Goal: Task Accomplishment & Management: Complete application form

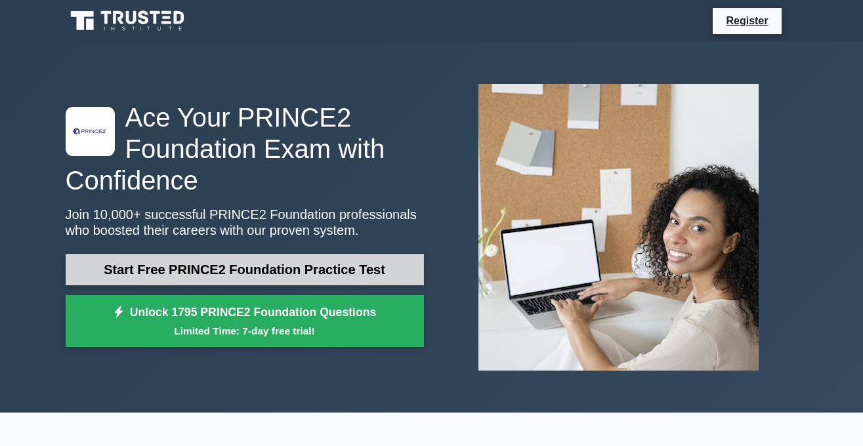
click at [209, 266] on link "Start Free PRINCE2 Foundation Practice Test" at bounding box center [245, 269] width 358 height 31
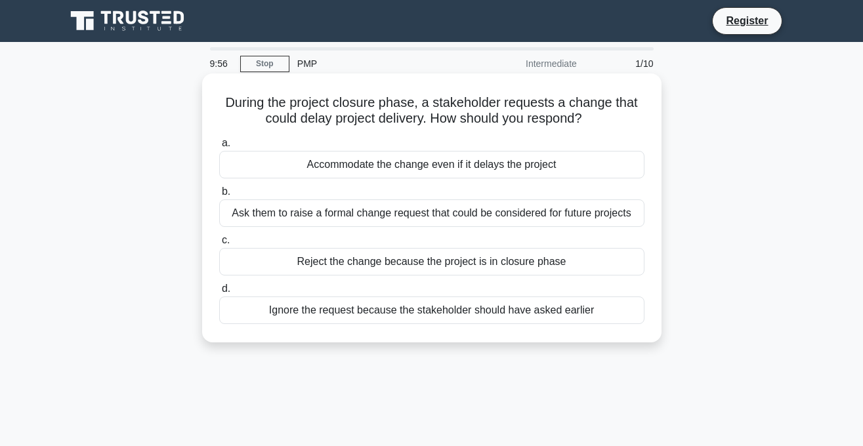
click at [316, 169] on div "Accommodate the change even if it delays the project" at bounding box center [431, 165] width 425 height 28
click at [219, 148] on input "a. Accommodate the change even if it delays the project" at bounding box center [219, 143] width 0 height 9
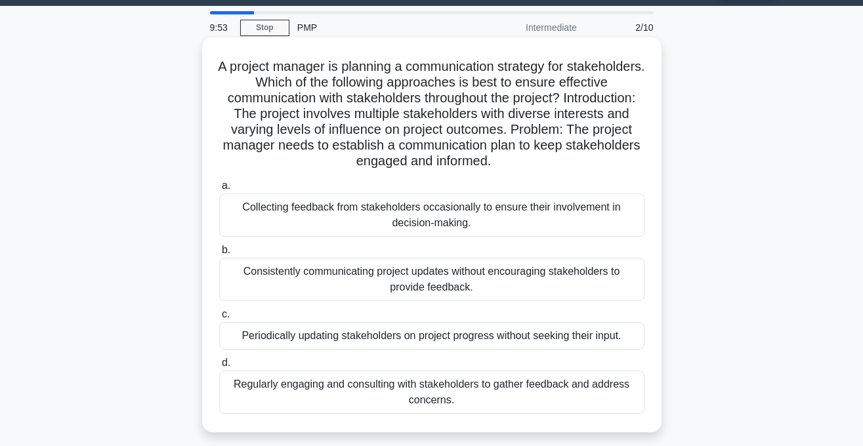
scroll to position [38, 0]
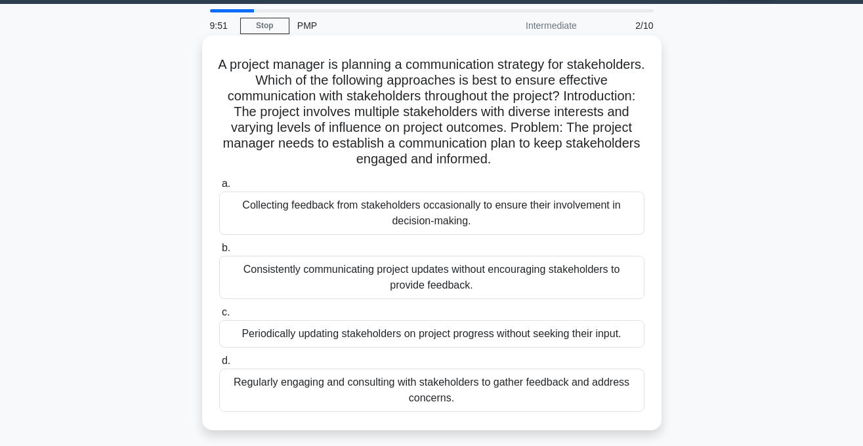
click at [290, 211] on div "Collecting feedback from stakeholders occasionally to ensure their involvement …" at bounding box center [431, 213] width 425 height 43
click at [219, 188] on input "a. Collecting feedback from stakeholders occasionally to ensure their involveme…" at bounding box center [219, 184] width 0 height 9
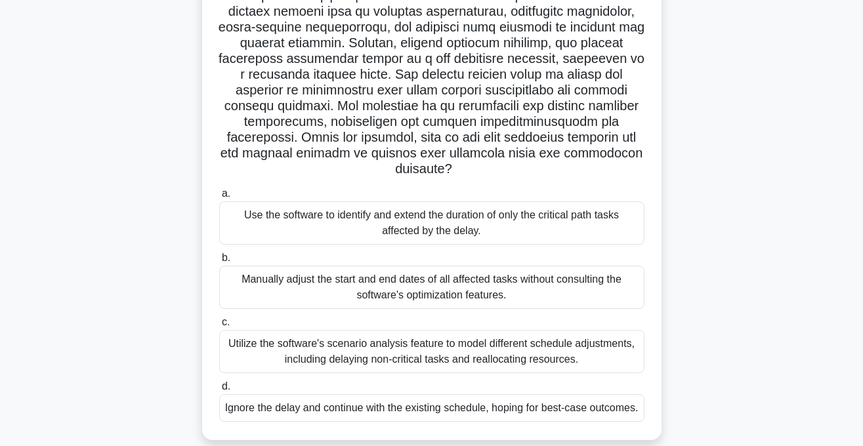
scroll to position [188, 0]
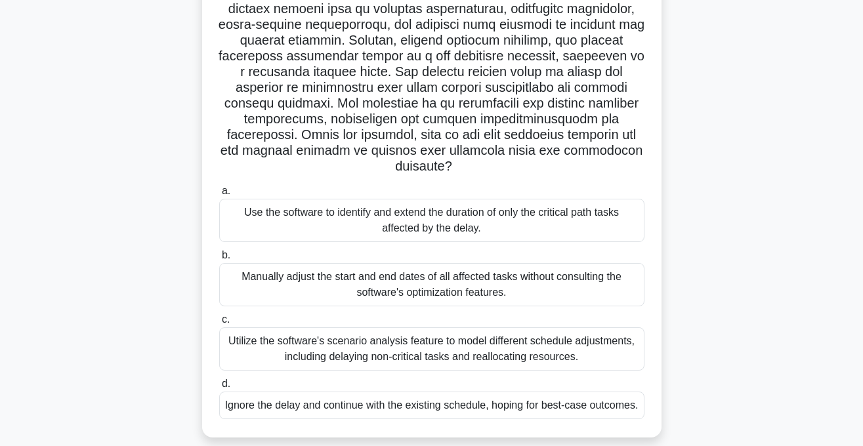
click at [333, 414] on div "Ignore the delay and continue with the existing schedule, hoping for best-case …" at bounding box center [431, 406] width 425 height 28
click at [219, 388] on input "d. Ignore the delay and continue with the existing schedule, hoping for best-ca…" at bounding box center [219, 384] width 0 height 9
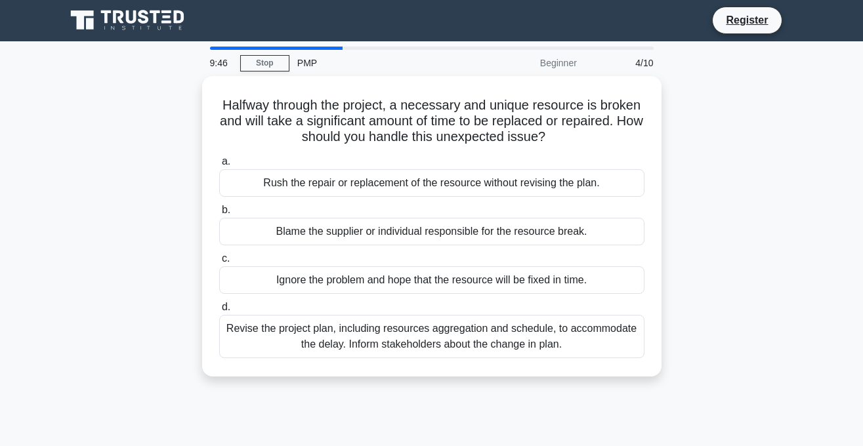
scroll to position [0, 0]
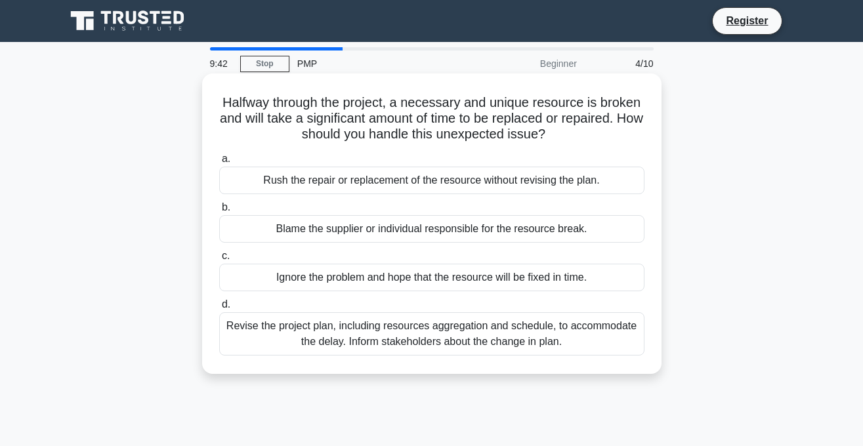
click at [291, 281] on div "Ignore the problem and hope that the resource will be fixed in time." at bounding box center [431, 278] width 425 height 28
click at [219, 260] on input "c. Ignore the problem and hope that the resource will be fixed in time." at bounding box center [219, 256] width 0 height 9
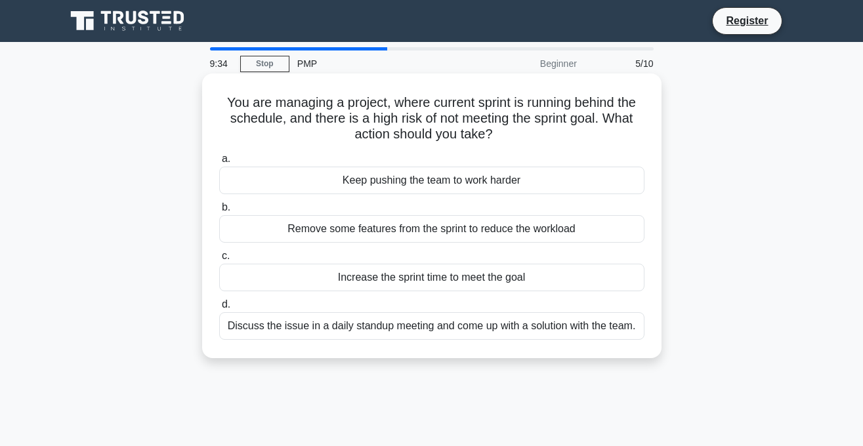
click at [408, 325] on div "Discuss the issue in a daily standup meeting and come up with a solution with t…" at bounding box center [431, 326] width 425 height 28
click at [219, 309] on input "d. Discuss the issue in a daily standup meeting and come up with a solution wit…" at bounding box center [219, 304] width 0 height 9
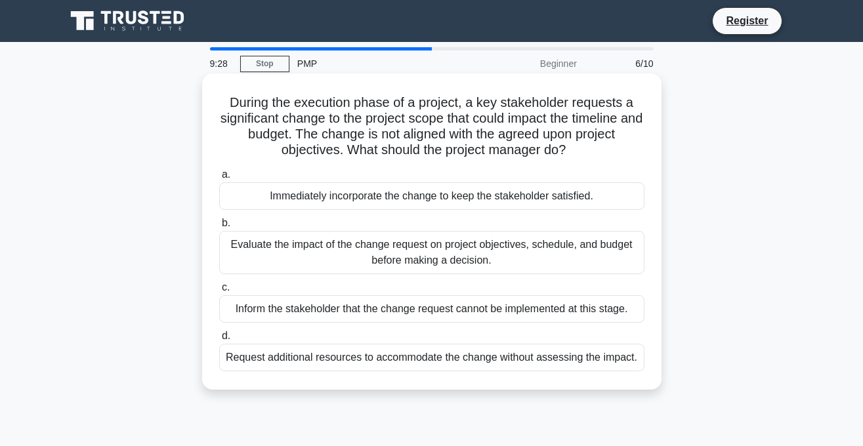
click at [247, 319] on div "Inform the stakeholder that the change request cannot be implemented at this st…" at bounding box center [431, 309] width 425 height 28
click at [219, 292] on input "c. Inform the stakeholder that the change request cannot be implemented at this…" at bounding box center [219, 287] width 0 height 9
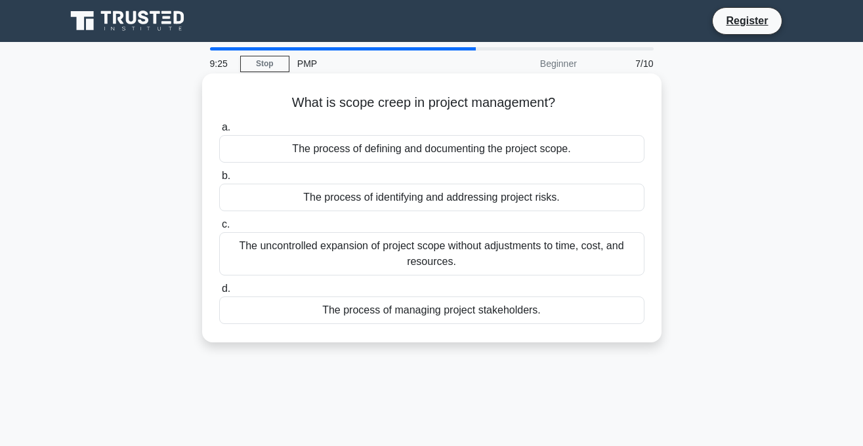
click at [365, 199] on div "The process of identifying and addressing project risks." at bounding box center [431, 198] width 425 height 28
click at [219, 180] on input "b. The process of identifying and addressing project risks." at bounding box center [219, 176] width 0 height 9
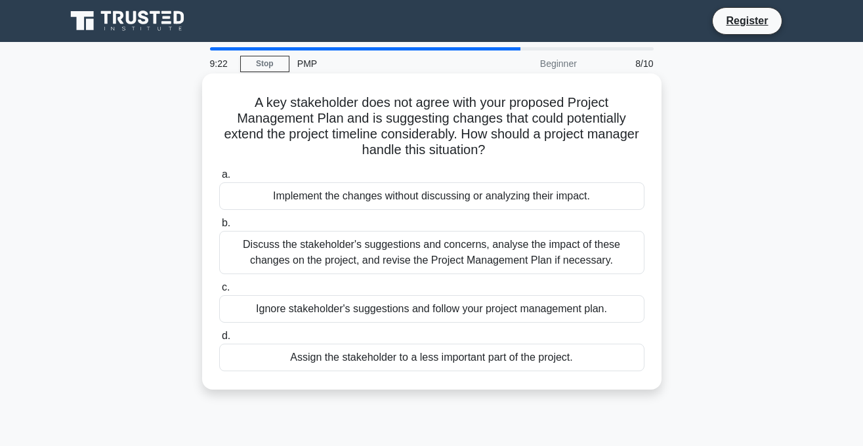
click at [311, 358] on div "Assign the stakeholder to a less important part of the project." at bounding box center [431, 358] width 425 height 28
click at [219, 340] on input "d. Assign the stakeholder to a less important part of the project." at bounding box center [219, 336] width 0 height 9
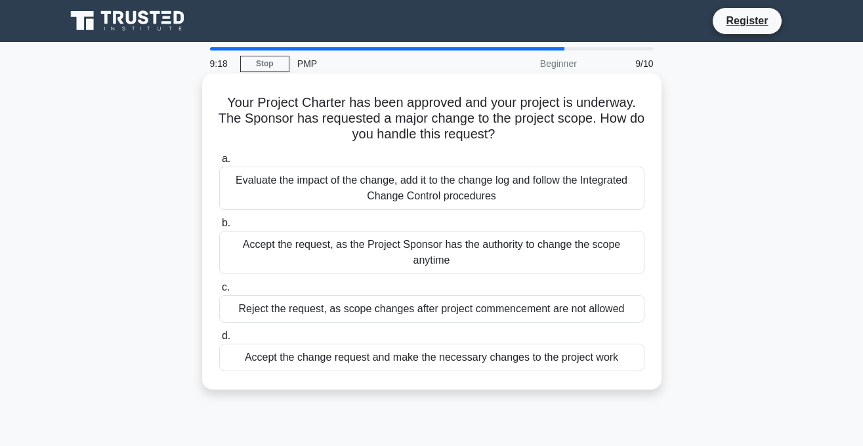
click at [312, 308] on div "Reject the request, as scope changes after project commencement are not allowed" at bounding box center [431, 309] width 425 height 28
click at [219, 292] on input "c. Reject the request, as scope changes after project commencement are not allo…" at bounding box center [219, 287] width 0 height 9
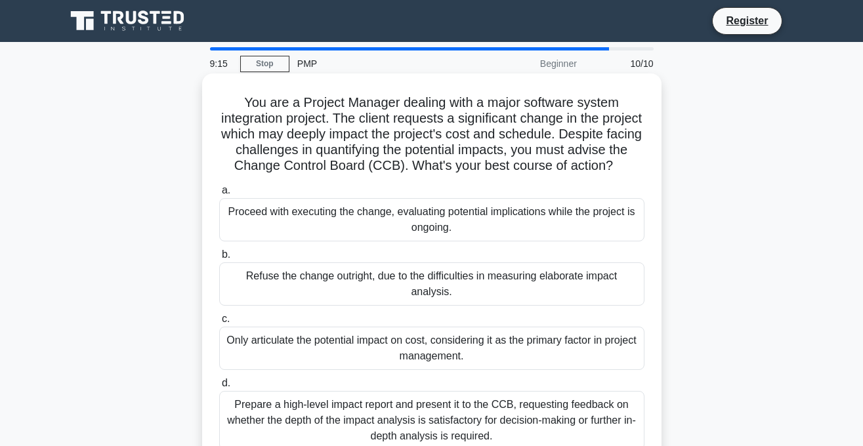
click at [286, 220] on div "Proceed with executing the change, evaluating potential implications while the …" at bounding box center [431, 219] width 425 height 43
click at [219, 195] on input "a. Proceed with executing the change, evaluating potential implications while t…" at bounding box center [219, 190] width 0 height 9
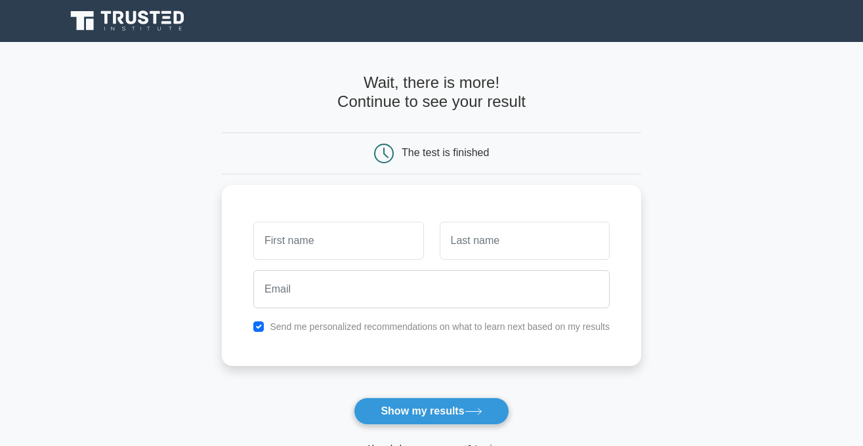
click at [278, 236] on input "text" at bounding box center [338, 241] width 170 height 38
type input "G"
type input "TUMELO"
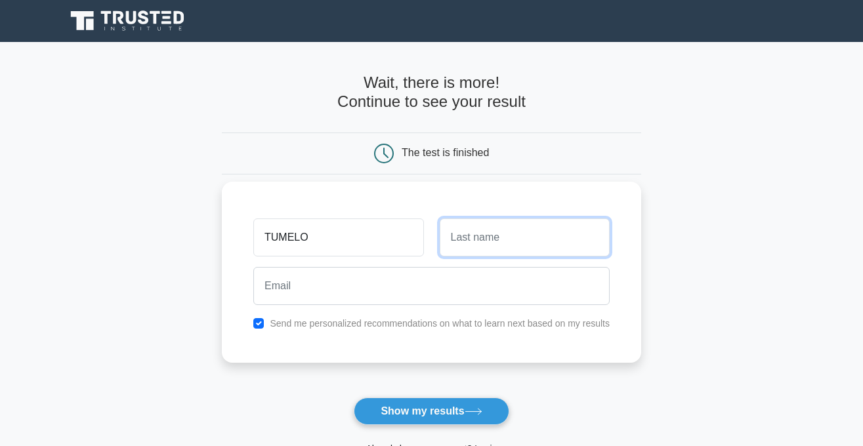
click at [459, 238] on input "text" at bounding box center [525, 237] width 170 height 38
type input "MAHLO"
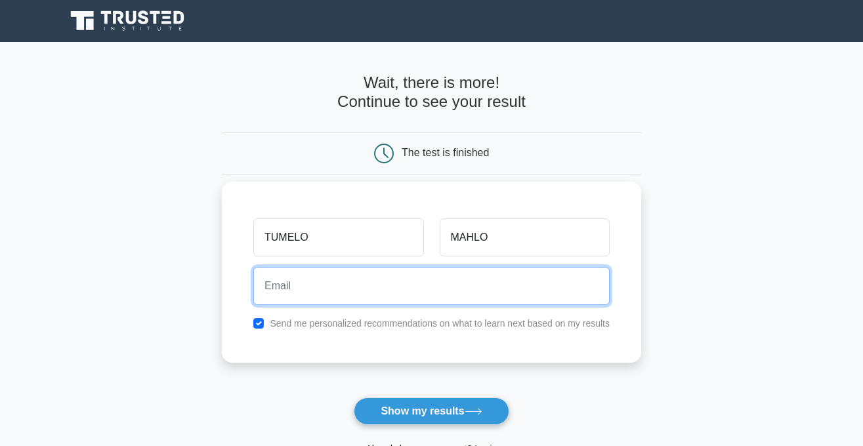
click at [319, 283] on input "email" at bounding box center [431, 286] width 356 height 38
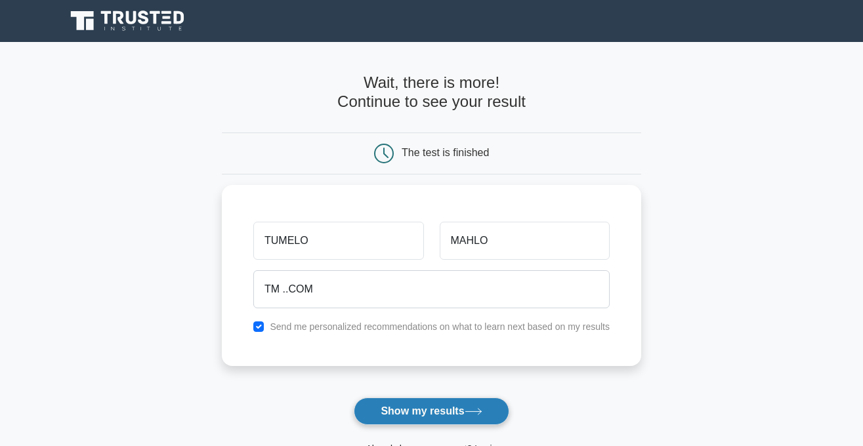
click at [430, 411] on button "Show my results" at bounding box center [431, 412] width 155 height 28
click at [425, 413] on button "Show my results" at bounding box center [431, 412] width 155 height 28
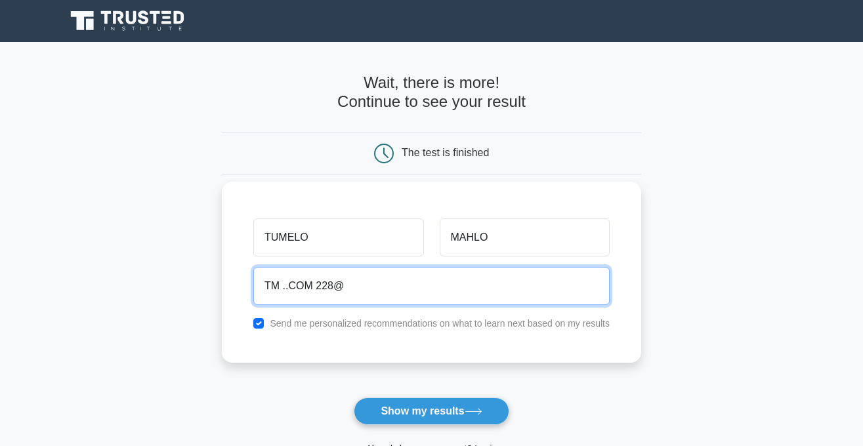
click at [354, 398] on button "Show my results" at bounding box center [431, 412] width 155 height 28
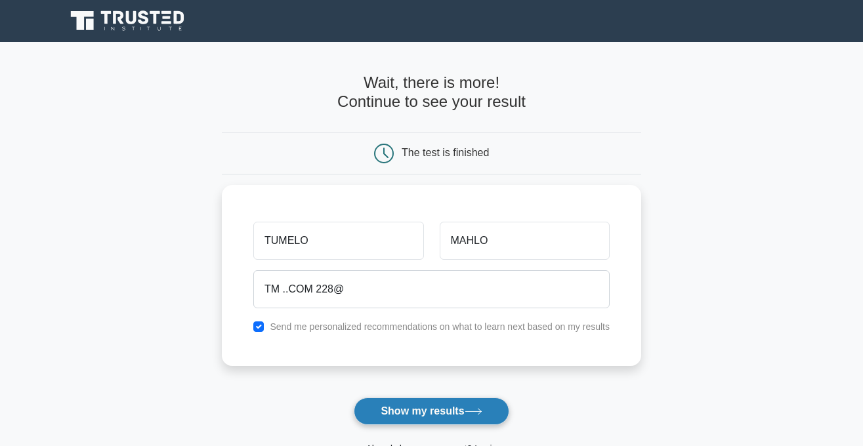
click at [417, 412] on button "Show my results" at bounding box center [431, 412] width 155 height 28
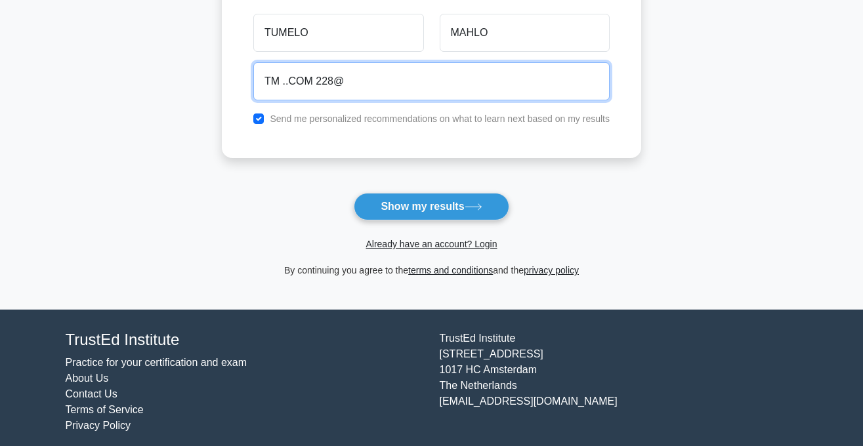
scroll to position [204, 0]
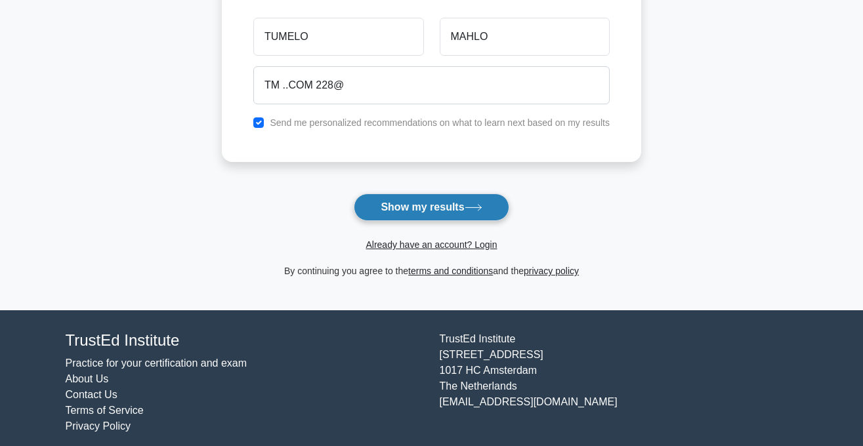
click at [482, 207] on icon at bounding box center [473, 207] width 18 height 7
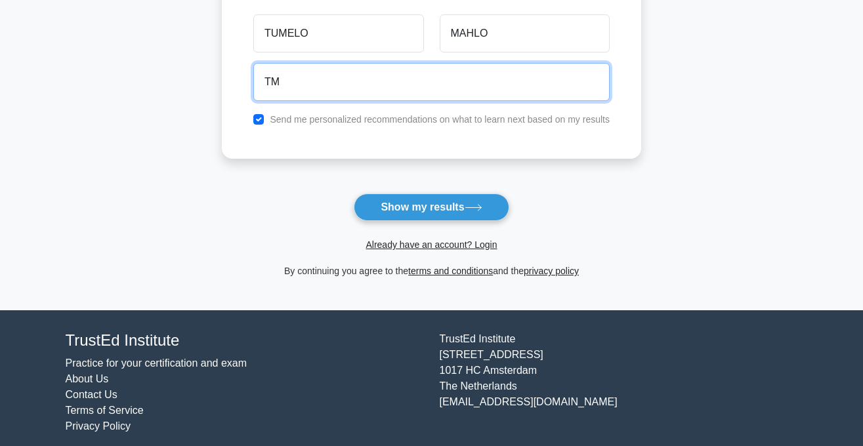
type input "T"
type input "SSB CFS@COM.."
click at [354, 194] on button "Show my results" at bounding box center [431, 208] width 155 height 28
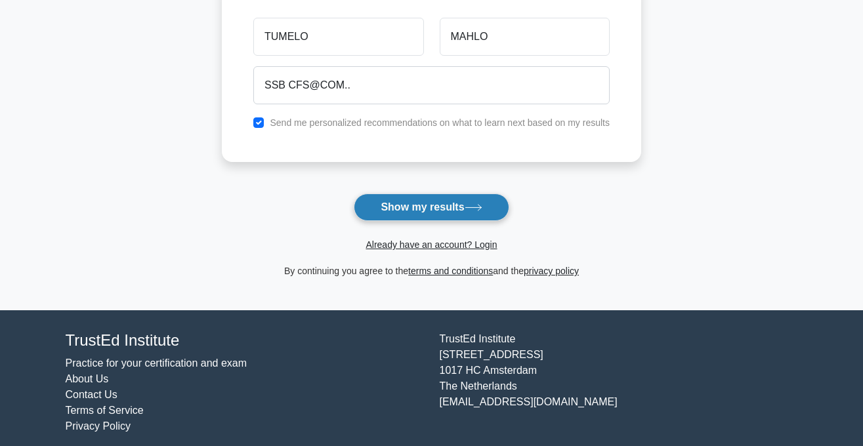
click at [394, 199] on button "Show my results" at bounding box center [431, 208] width 155 height 28
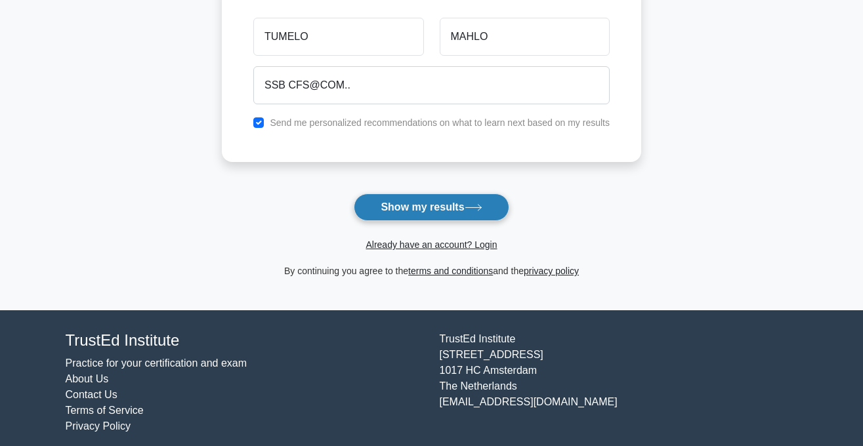
click at [394, 199] on button "Show my results" at bounding box center [431, 208] width 155 height 28
click at [474, 207] on icon at bounding box center [473, 207] width 18 height 7
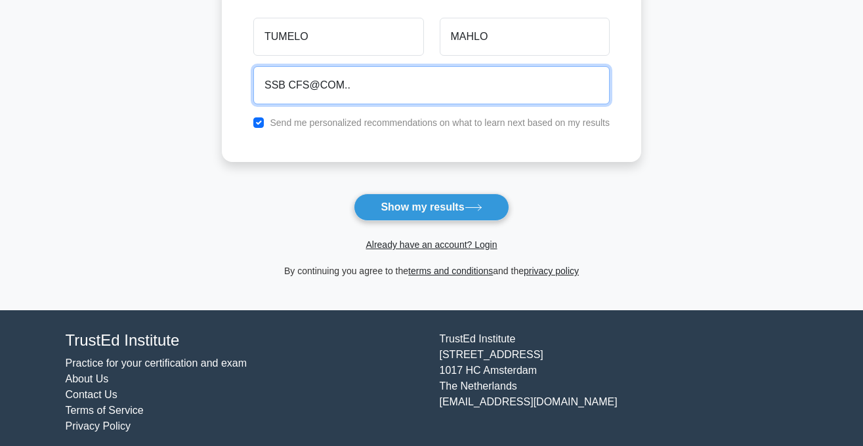
scroll to position [214, 0]
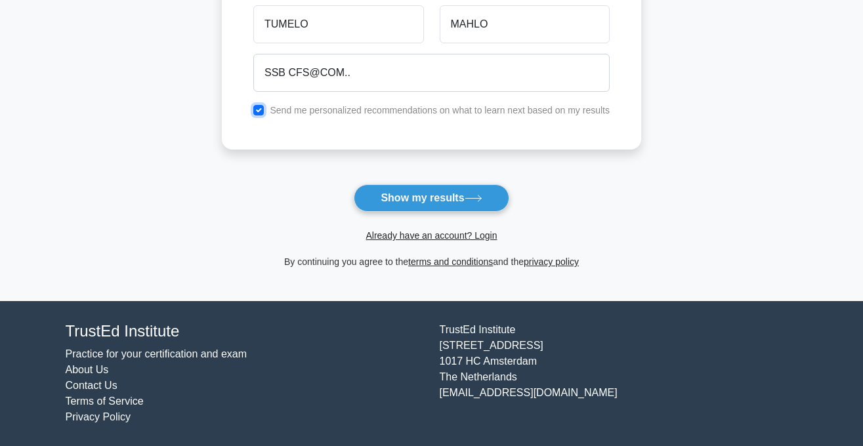
click at [262, 109] on input "checkbox" at bounding box center [258, 110] width 10 height 10
click at [262, 110] on input "checkbox" at bounding box center [258, 110] width 10 height 10
click at [260, 110] on input "checkbox" at bounding box center [258, 110] width 10 height 10
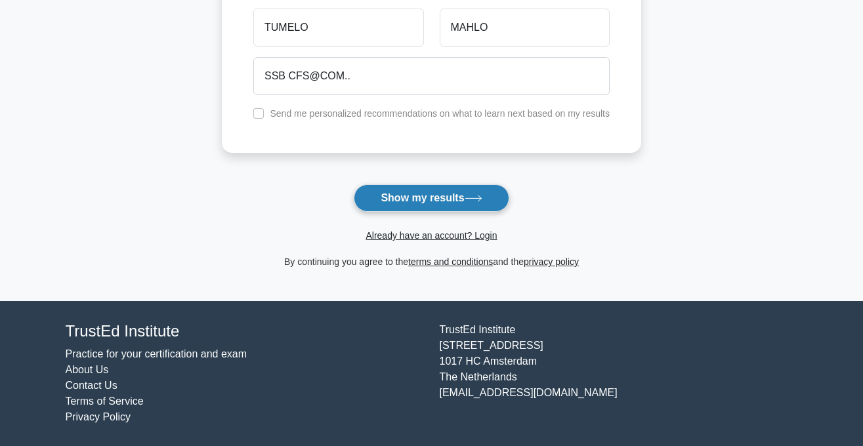
click at [436, 192] on button "Show my results" at bounding box center [431, 198] width 155 height 28
click at [277, 209] on form "Wait, there is more! Continue to see your result The test is finished TUMELO MA…" at bounding box center [431, 64] width 419 height 409
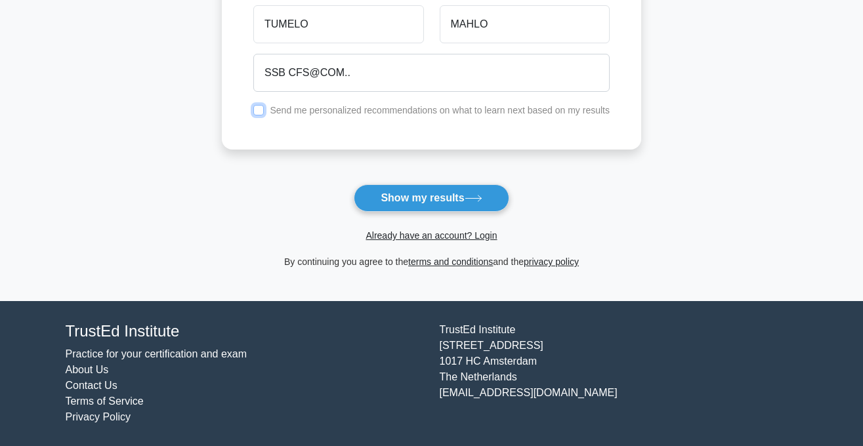
click at [260, 111] on input "checkbox" at bounding box center [258, 110] width 10 height 10
checkbox input "true"
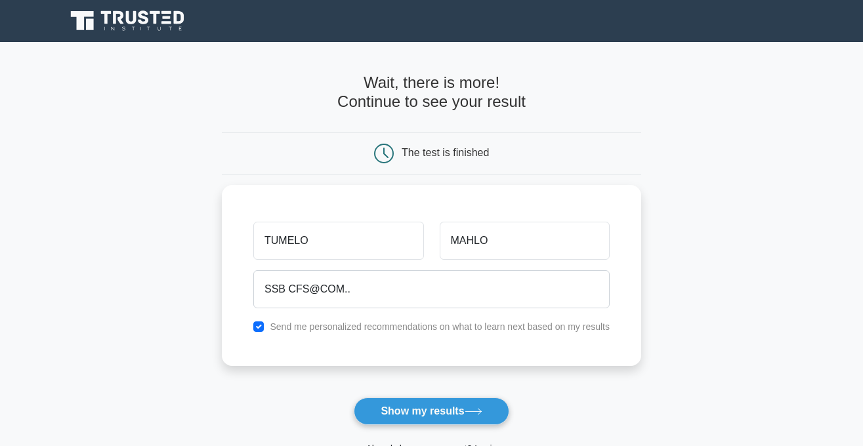
click at [388, 150] on icon at bounding box center [384, 154] width 20 height 20
click at [466, 104] on h4 "Wait, there is more! Continue to see your result" at bounding box center [431, 92] width 419 height 38
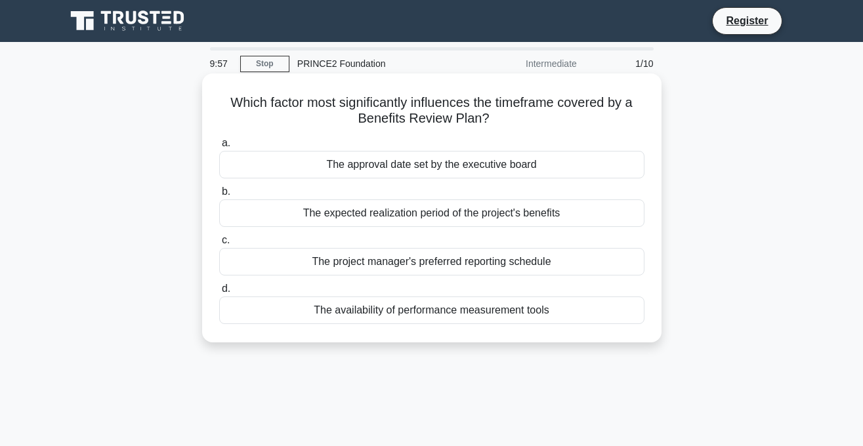
click at [306, 310] on div "The availability of performance measurement tools" at bounding box center [431, 311] width 425 height 28
click at [219, 293] on input "d. The availability of performance measurement tools" at bounding box center [219, 289] width 0 height 9
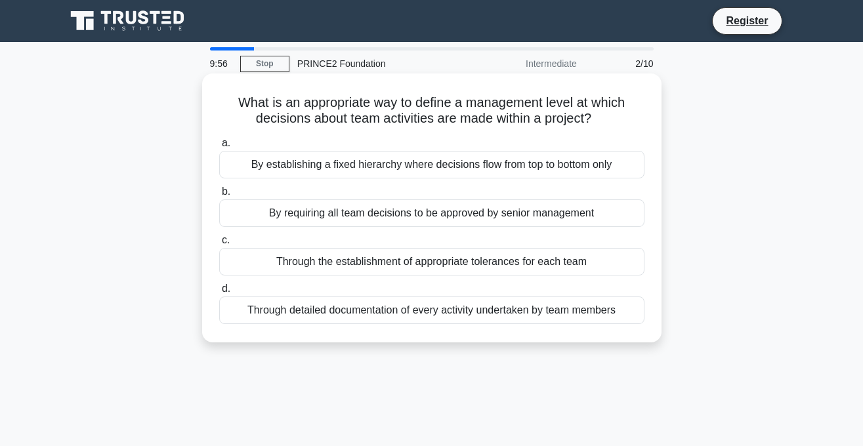
click at [307, 209] on div "By requiring all team decisions to be approved by senior management" at bounding box center [431, 213] width 425 height 28
click at [219, 196] on input "b. By requiring all team decisions to be approved by senior management" at bounding box center [219, 192] width 0 height 9
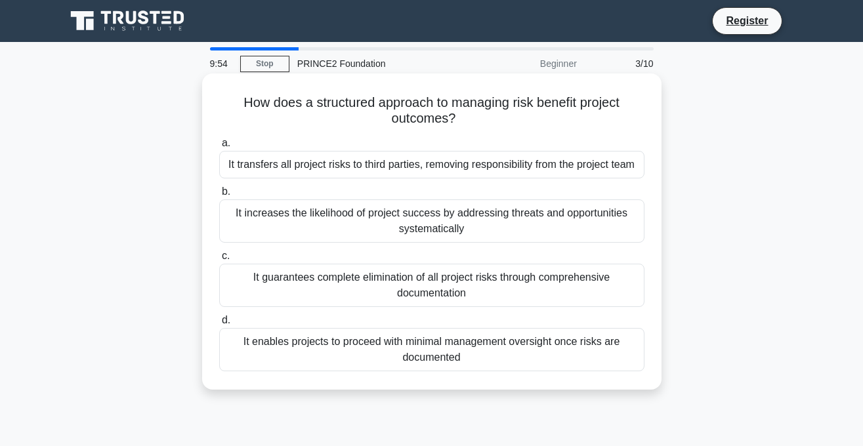
click at [299, 344] on div "It enables projects to proceed with minimal management oversight once risks are…" at bounding box center [431, 349] width 425 height 43
click at [219, 325] on input "d. It enables projects to proceed with minimal management oversight once risks …" at bounding box center [219, 320] width 0 height 9
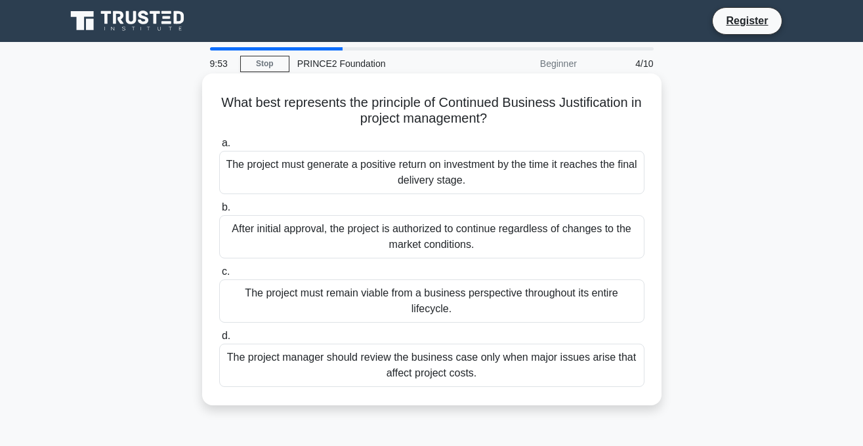
click at [325, 165] on div "The project must generate a positive return on investment by the time it reache…" at bounding box center [431, 172] width 425 height 43
click at [219, 148] on input "a. The project must generate a positive return on investment by the time it rea…" at bounding box center [219, 143] width 0 height 9
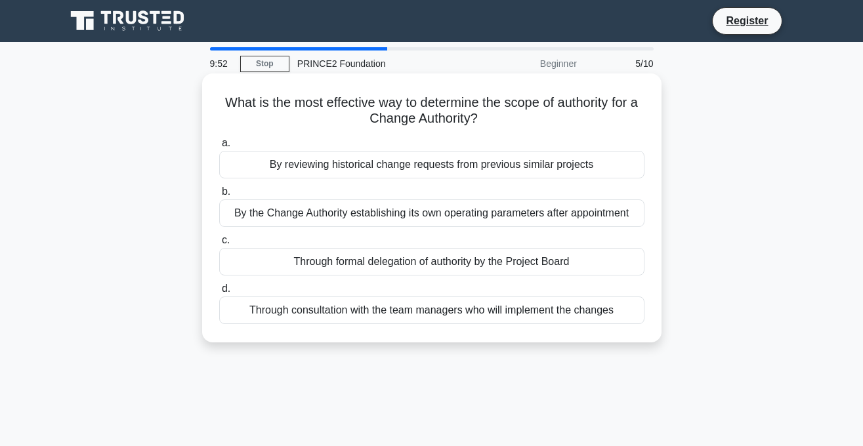
click at [294, 310] on div "Through consultation with the team managers who will implement the changes" at bounding box center [431, 311] width 425 height 28
click at [219, 293] on input "d. Through consultation with the team managers who will implement the changes" at bounding box center [219, 289] width 0 height 9
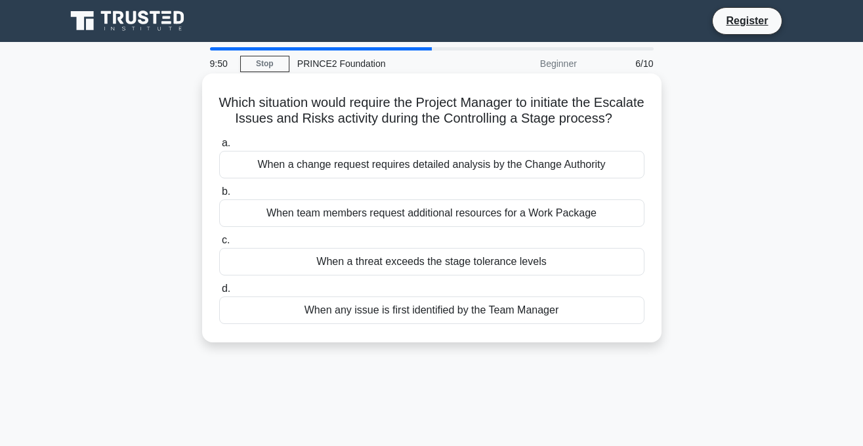
click at [307, 211] on div "When team members request additional resources for a Work Package" at bounding box center [431, 213] width 425 height 28
click at [219, 196] on input "b. When team members request additional resources for a Work Package" at bounding box center [219, 192] width 0 height 9
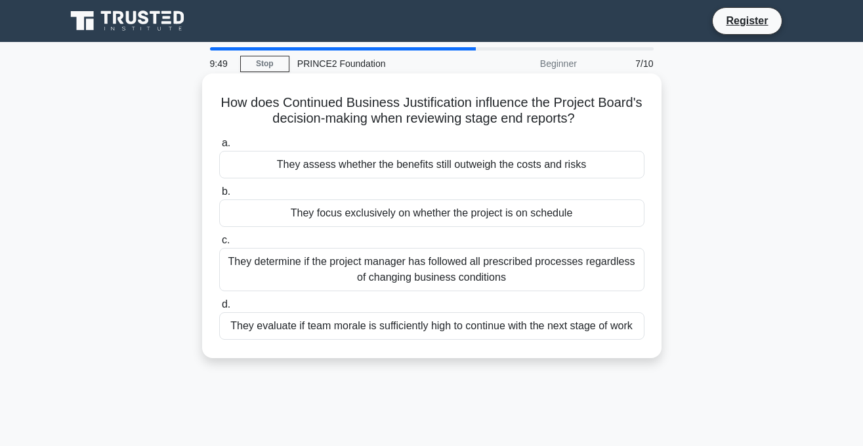
click at [304, 262] on div "They determine if the project manager has followed all prescribed processes reg…" at bounding box center [431, 269] width 425 height 43
click at [219, 245] on input "c. They determine if the project manager has followed all prescribed processes …" at bounding box center [219, 240] width 0 height 9
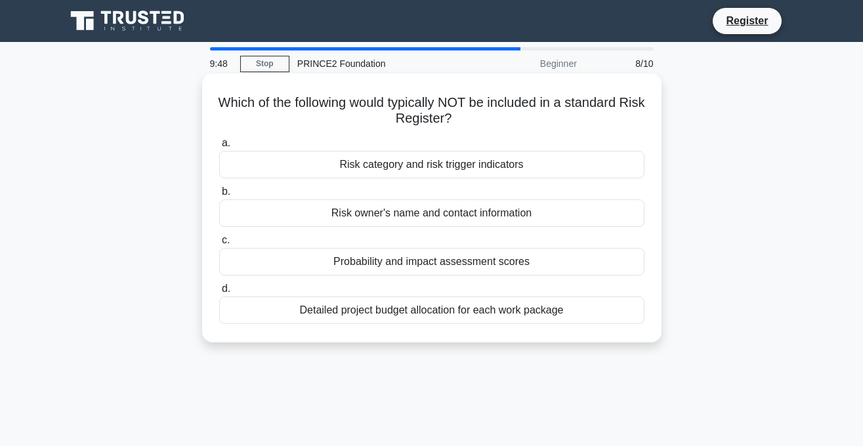
click at [319, 160] on div "Risk category and risk trigger indicators" at bounding box center [431, 165] width 425 height 28
click at [219, 148] on input "a. Risk category and risk trigger indicators" at bounding box center [219, 143] width 0 height 9
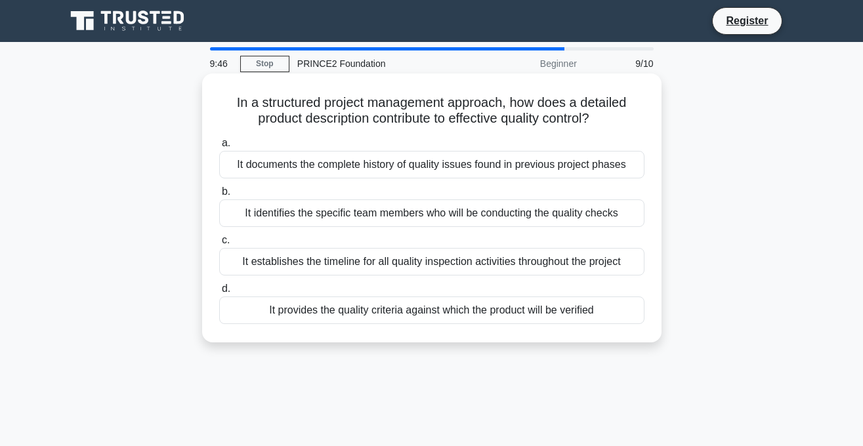
click at [299, 164] on div "It documents the complete history of quality issues found in previous project p…" at bounding box center [431, 165] width 425 height 28
click at [219, 148] on input "a. It documents the complete history of quality issues found in previous projec…" at bounding box center [219, 143] width 0 height 9
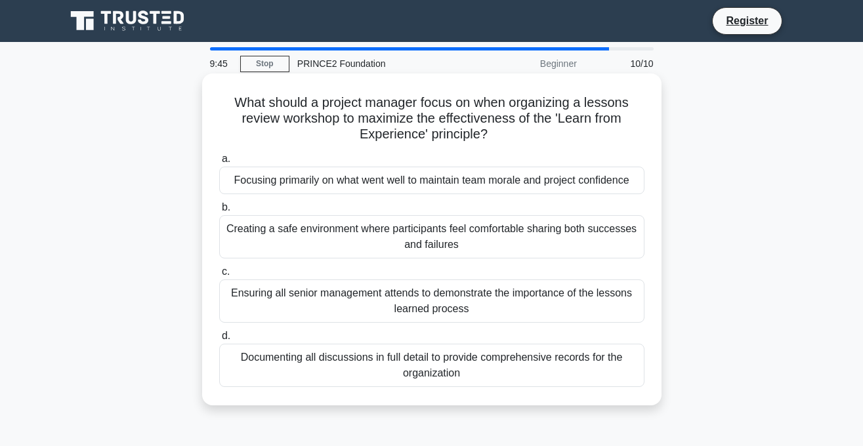
click at [299, 220] on div "Creating a safe environment where participants feel comfortable sharing both su…" at bounding box center [431, 236] width 425 height 43
click at [219, 212] on input "b. Creating a safe environment where participants feel comfortable sharing both…" at bounding box center [219, 207] width 0 height 9
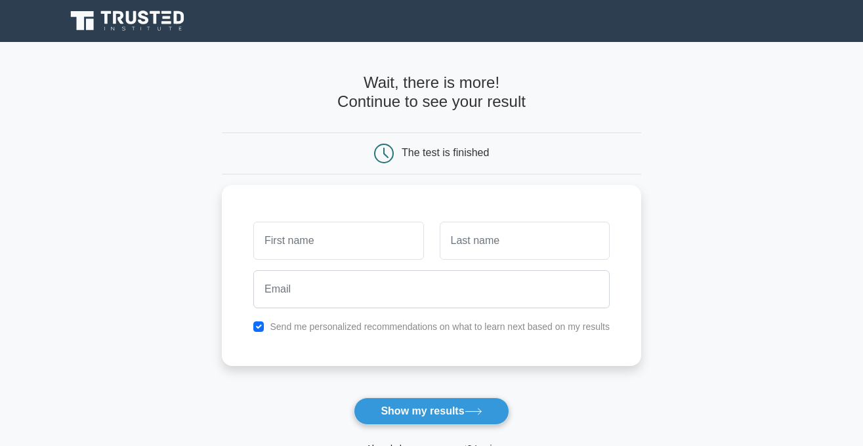
click at [387, 402] on button "Show my results" at bounding box center [431, 412] width 155 height 28
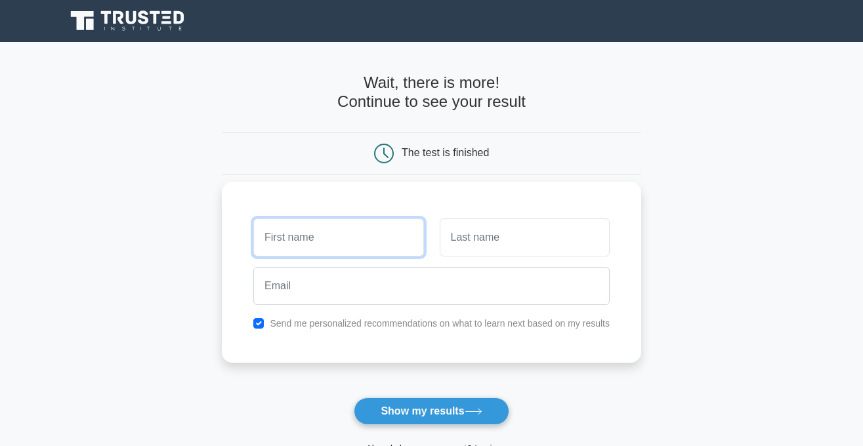
click at [338, 230] on input "text" at bounding box center [338, 237] width 170 height 38
type input "TUMELO"
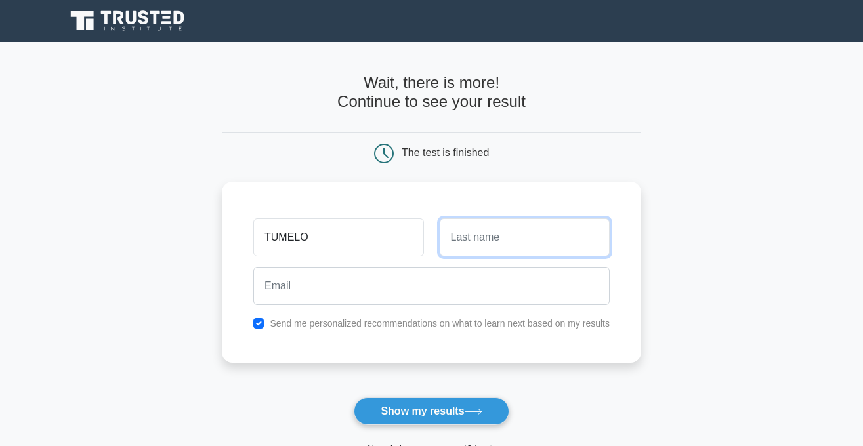
click at [482, 243] on input "text" at bounding box center [525, 237] width 170 height 38
type input "MAHLO"
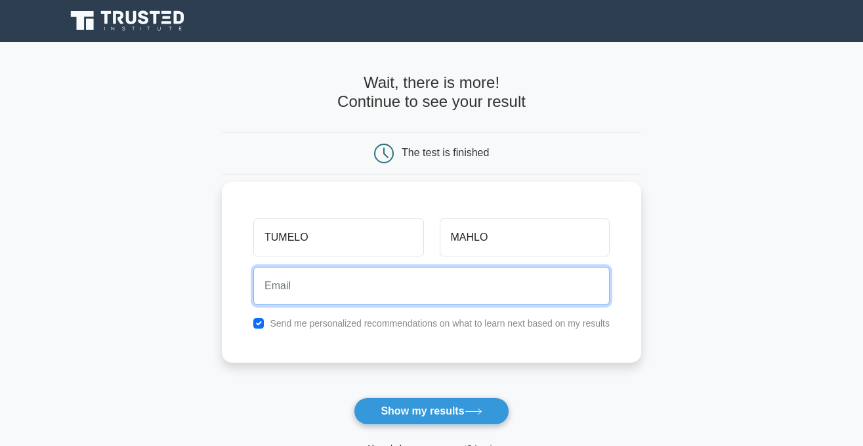
click at [400, 302] on input "email" at bounding box center [431, 286] width 356 height 38
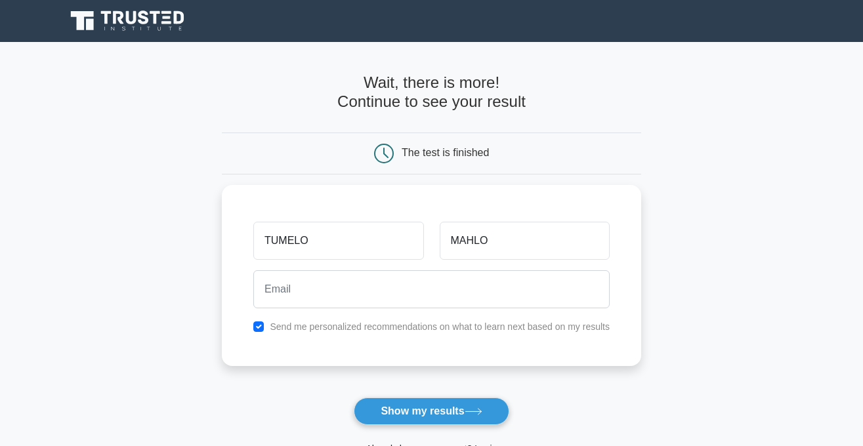
click at [437, 398] on form "Wait, there is more! Continue to see your result The test is finished TUMELO MA…" at bounding box center [431, 277] width 419 height 409
click at [438, 412] on button "Show my results" at bounding box center [431, 412] width 155 height 28
click at [434, 407] on button "Show my results" at bounding box center [431, 412] width 155 height 28
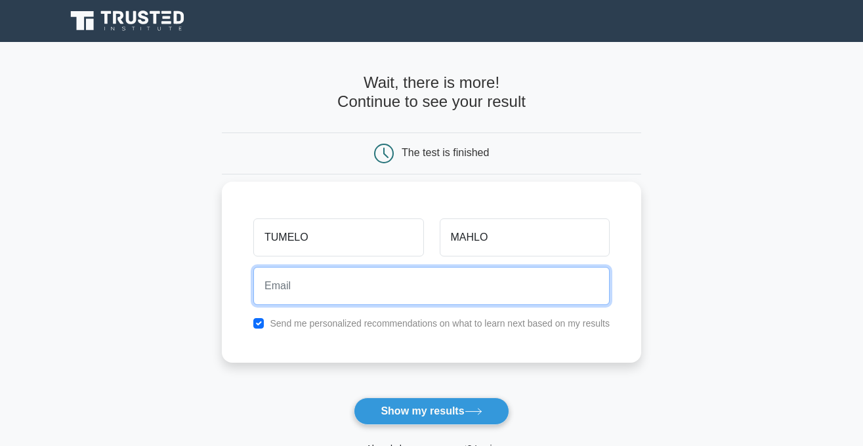
scroll to position [214, 0]
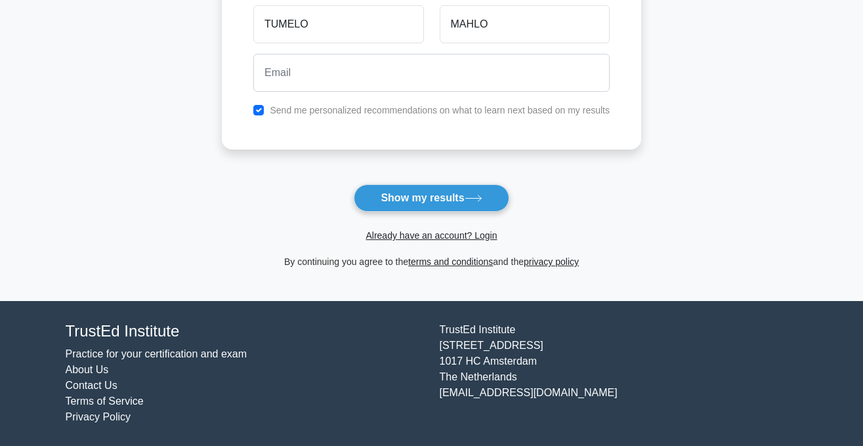
click at [369, 296] on div "Wait, there is more! Continue to see your result The test is finished" at bounding box center [431, 65] width 419 height 472
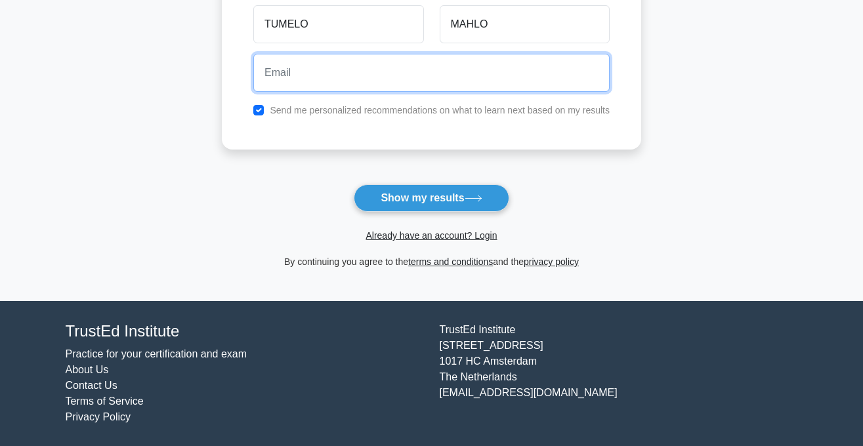
click at [335, 70] on input "email" at bounding box center [431, 73] width 356 height 38
type input "[EMAIL_ADDRESS][DOMAIN_NAME]"
click at [354, 184] on button "Show my results" at bounding box center [431, 198] width 155 height 28
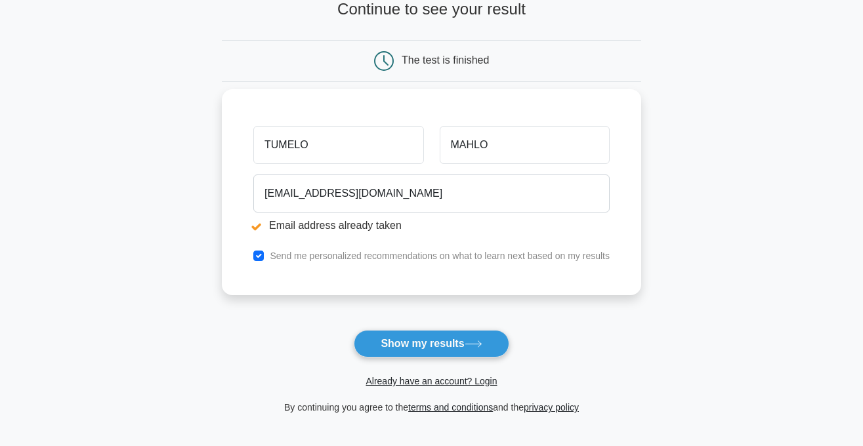
scroll to position [142, 0]
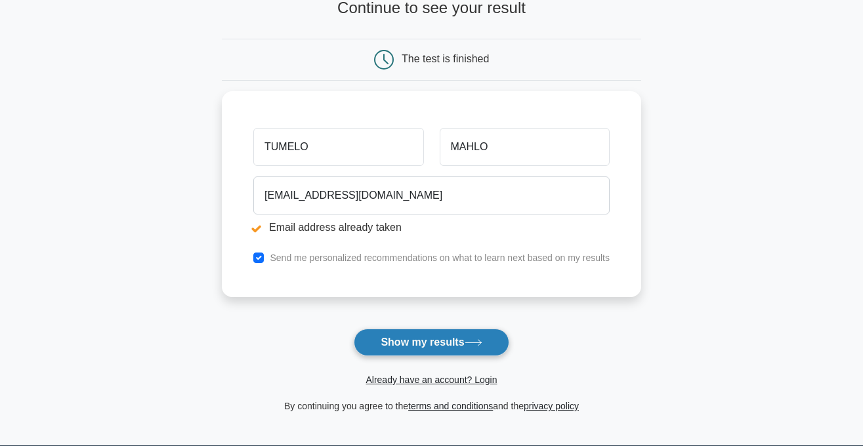
click at [403, 346] on button "Show my results" at bounding box center [431, 343] width 155 height 28
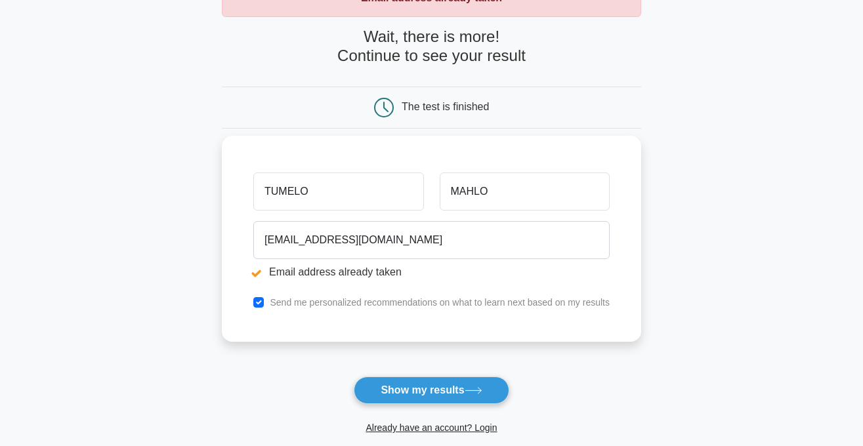
scroll to position [95, 0]
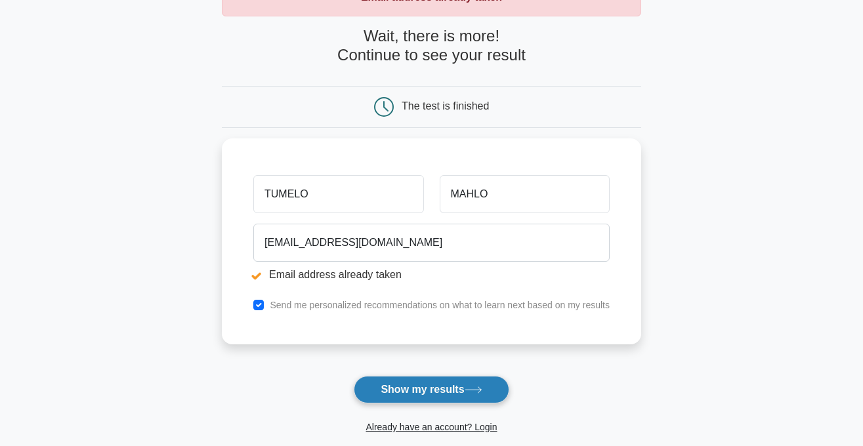
click at [377, 388] on button "Show my results" at bounding box center [431, 390] width 155 height 28
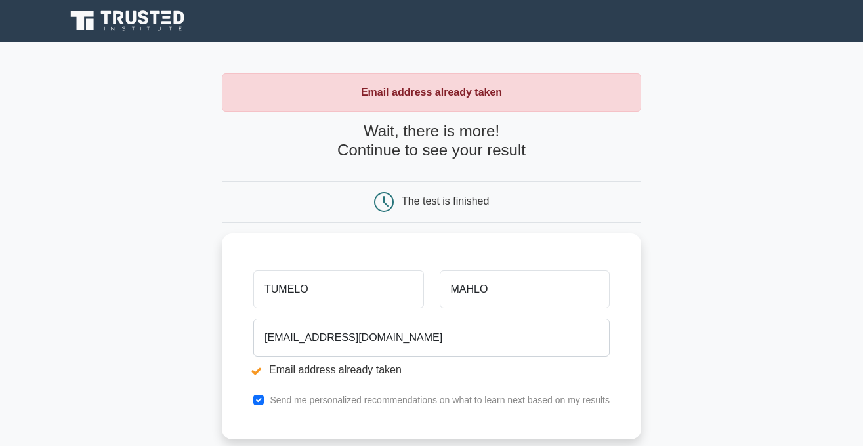
click at [369, 87] on strong "Email address already taken" at bounding box center [431, 92] width 141 height 11
click at [369, 86] on div "Email address already taken Wait, there is more! Continue to see your result Th…" at bounding box center [431, 314] width 419 height 483
click at [369, 122] on h4 "Wait, there is more! Continue to see your result" at bounding box center [431, 141] width 419 height 38
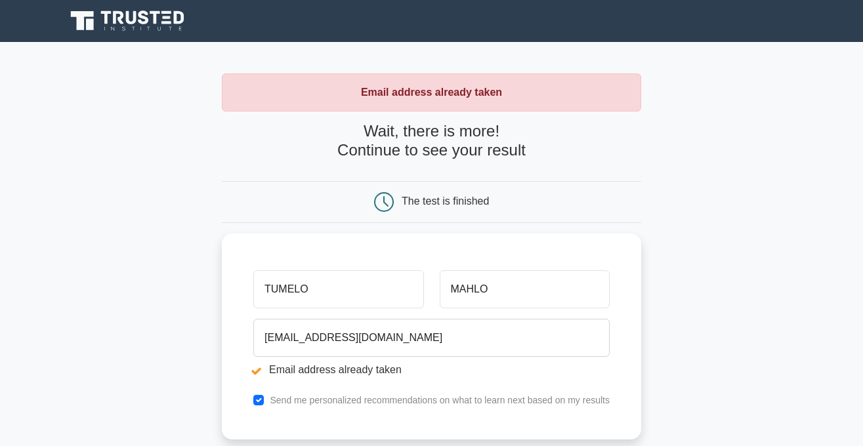
click at [369, 122] on h4 "Wait, there is more! Continue to see your result" at bounding box center [431, 141] width 419 height 38
drag, startPoint x: 369, startPoint y: 86, endPoint x: 284, endPoint y: 94, distance: 85.6
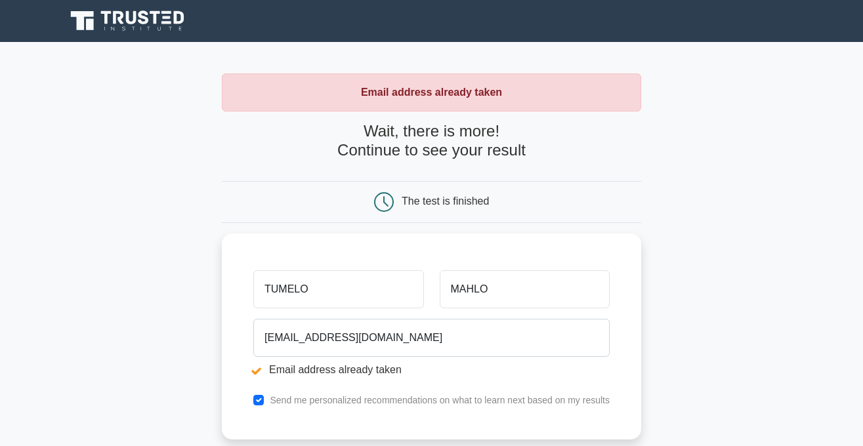
click at [295, 201] on form "Wait, there is more! Continue to see your result The test is finished TUMELO MA…" at bounding box center [431, 339] width 419 height 434
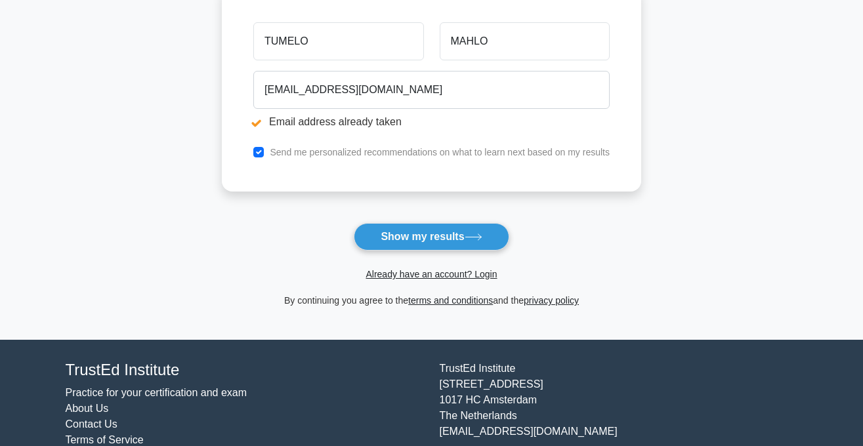
scroll to position [249, 0]
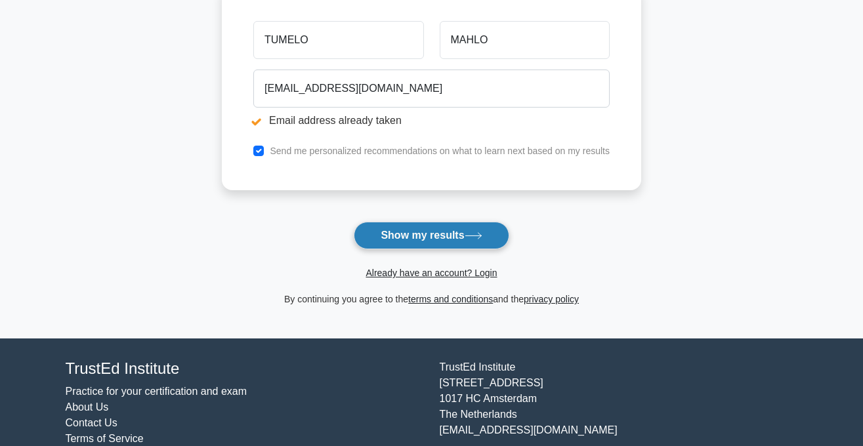
click at [404, 235] on button "Show my results" at bounding box center [431, 236] width 155 height 28
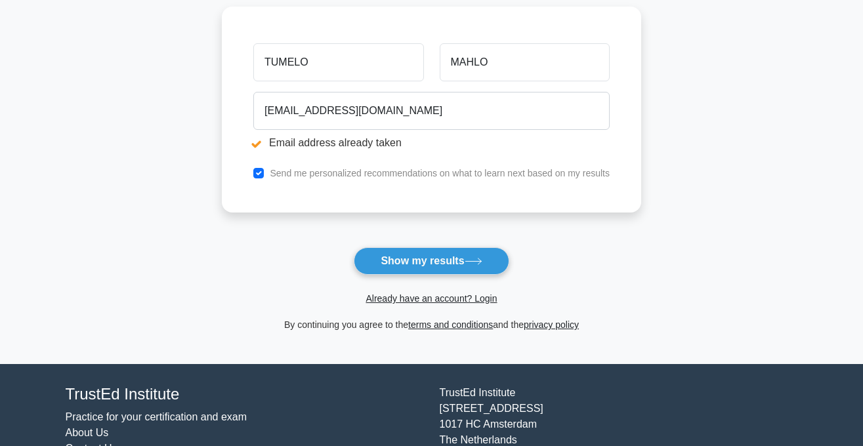
scroll to position [224, 0]
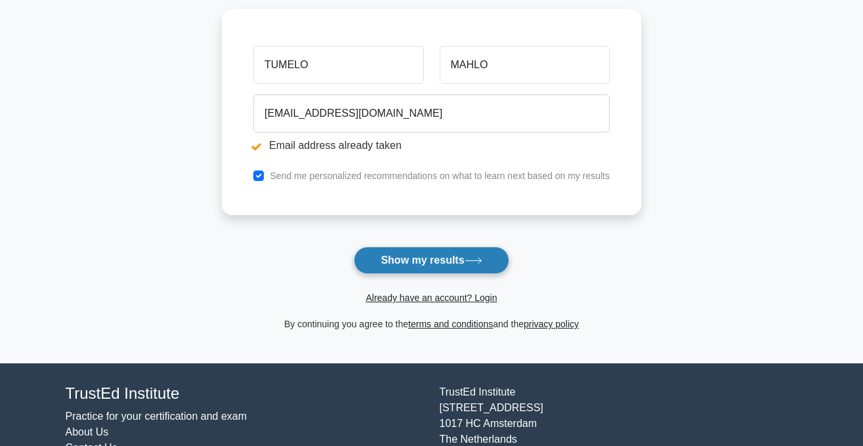
click at [413, 266] on button "Show my results" at bounding box center [431, 261] width 155 height 28
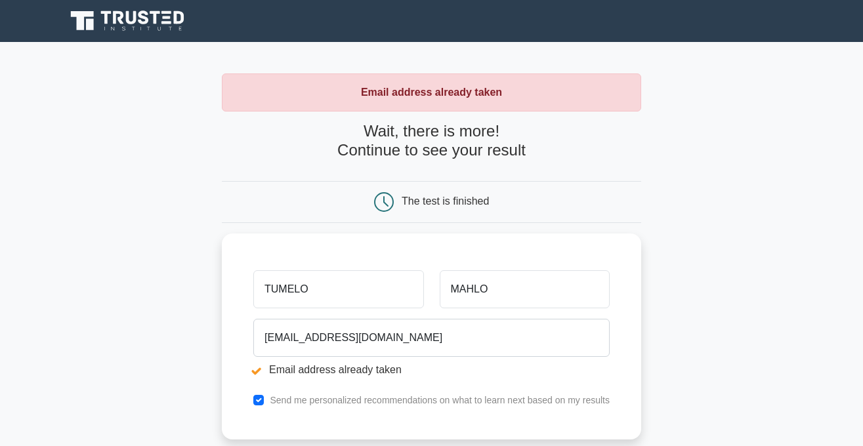
click at [387, 199] on icon at bounding box center [384, 202] width 20 height 20
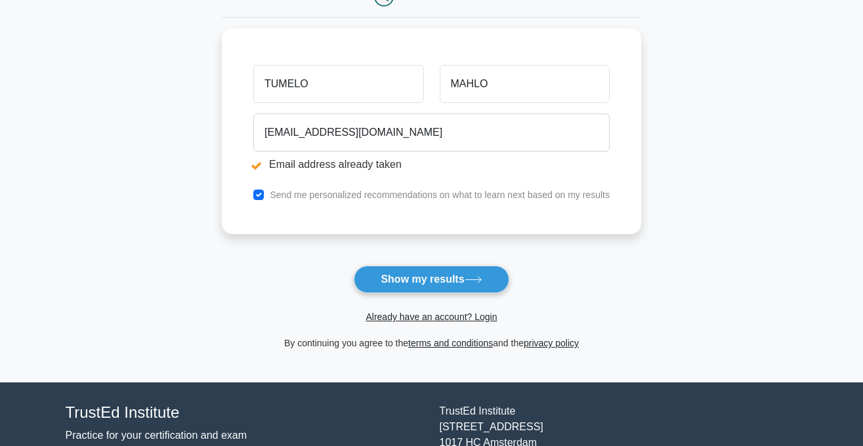
scroll to position [287, 0]
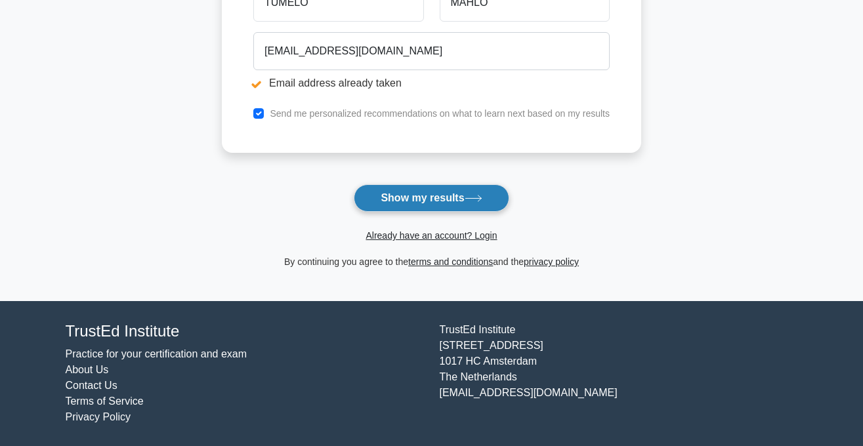
click at [485, 205] on button "Show my results" at bounding box center [431, 198] width 155 height 28
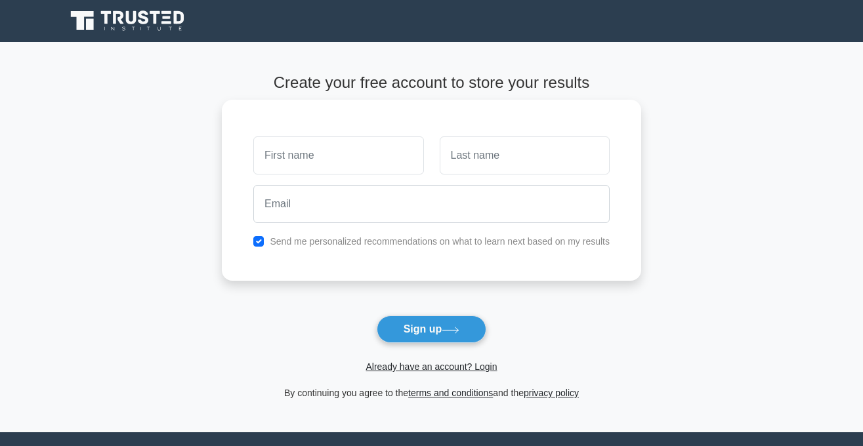
click at [300, 157] on input "text" at bounding box center [338, 155] width 170 height 38
click at [283, 158] on input "text" at bounding box center [338, 155] width 170 height 38
type input "TUMELO"
click at [467, 156] on input "text" at bounding box center [525, 155] width 170 height 38
click at [461, 167] on input "text" at bounding box center [525, 155] width 170 height 38
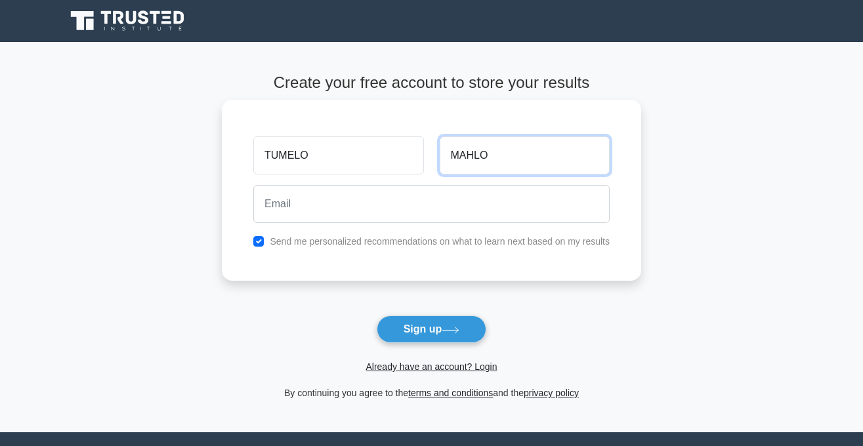
type input "MAHLO"
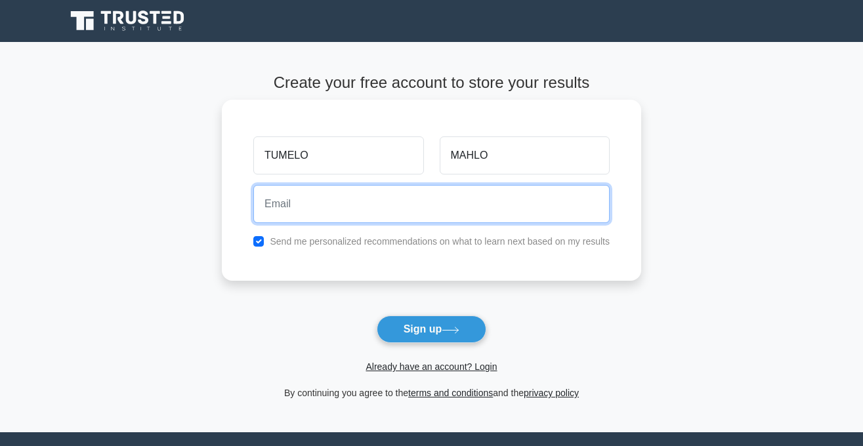
click at [302, 205] on input "email" at bounding box center [431, 204] width 356 height 38
click at [286, 205] on input "email" at bounding box center [431, 204] width 356 height 38
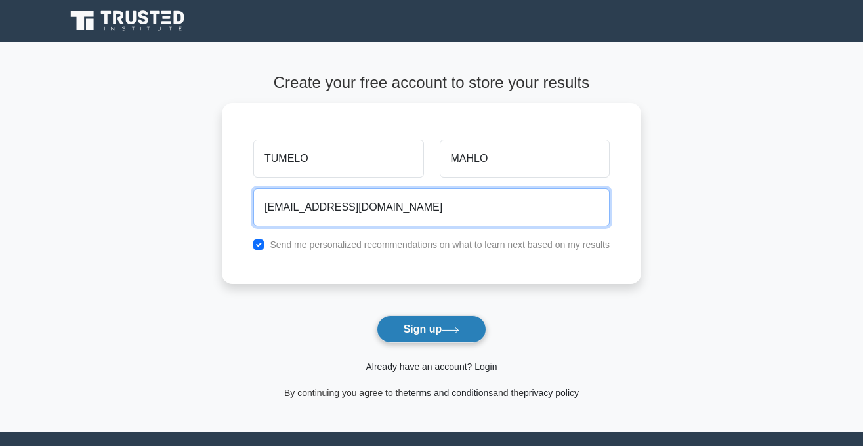
type input "[EMAIL_ADDRESS][DOMAIN_NAME]"
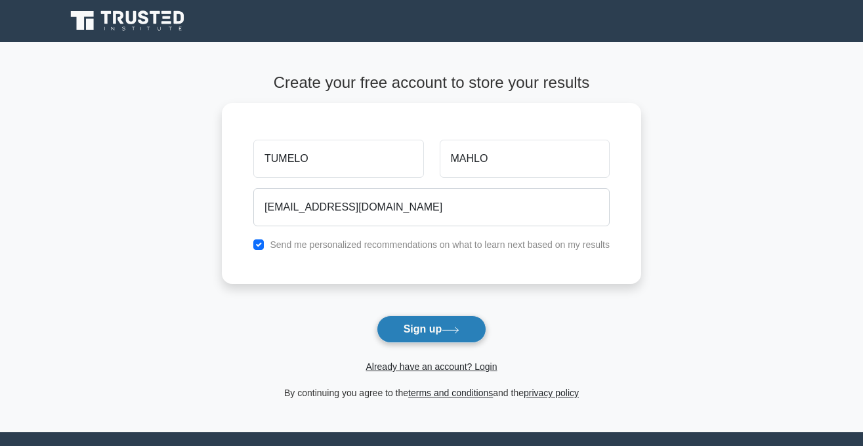
click at [408, 327] on button "Sign up" at bounding box center [432, 330] width 110 height 28
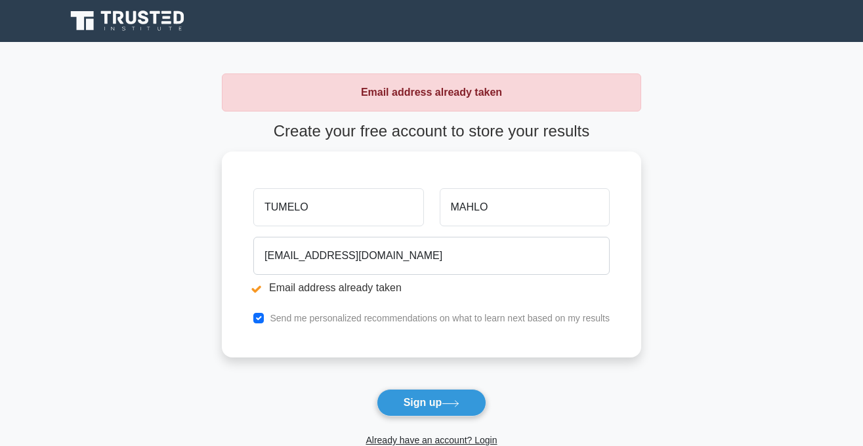
click at [408, 327] on div "TUMELO [GEOGRAPHIC_DATA] [EMAIL_ADDRESS][DOMAIN_NAME] Email address already tak…" at bounding box center [431, 255] width 419 height 206
click at [405, 392] on button "Sign up" at bounding box center [432, 403] width 110 height 28
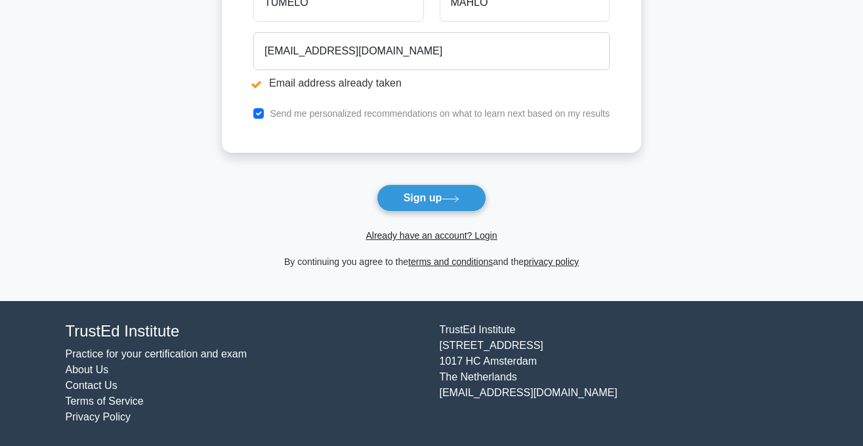
scroll to position [205, 0]
click at [422, 188] on button "Sign up" at bounding box center [432, 198] width 110 height 28
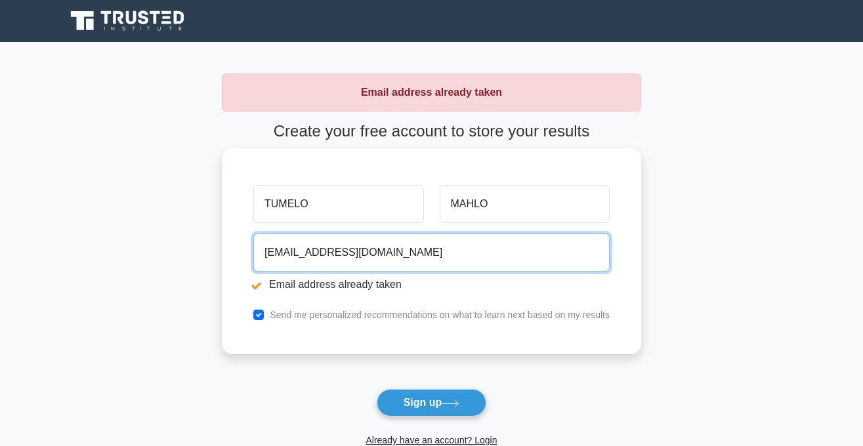
click at [460, 250] on input "[EMAIL_ADDRESS][DOMAIN_NAME]" at bounding box center [431, 253] width 356 height 38
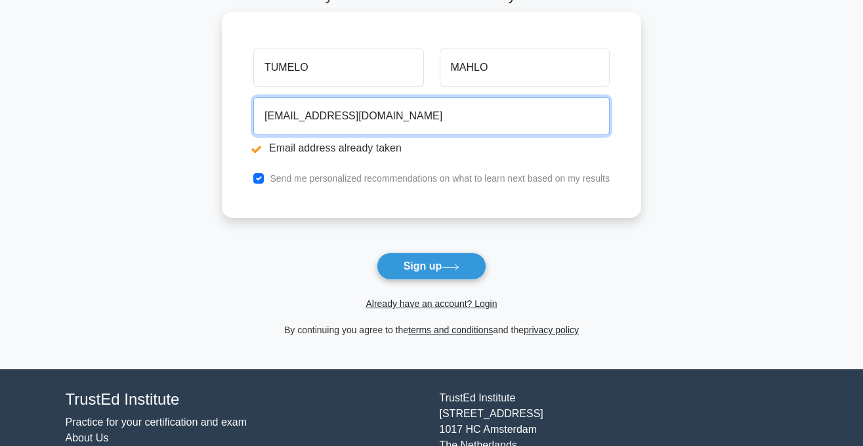
scroll to position [205, 0]
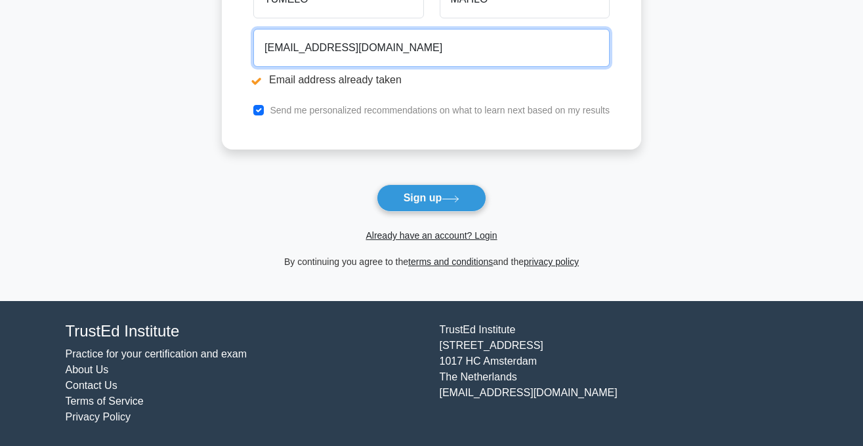
click at [440, 47] on input "[EMAIL_ADDRESS][DOMAIN_NAME]" at bounding box center [431, 48] width 356 height 38
type input "S"
type input "T"
click at [449, 48] on input "[GEOGRAPHIC_DATA][STREET_ADDRESS]" at bounding box center [431, 48] width 356 height 38
click at [508, 47] on input "[GEOGRAPHIC_DATA][STREET_ADDRESS]" at bounding box center [431, 48] width 356 height 38
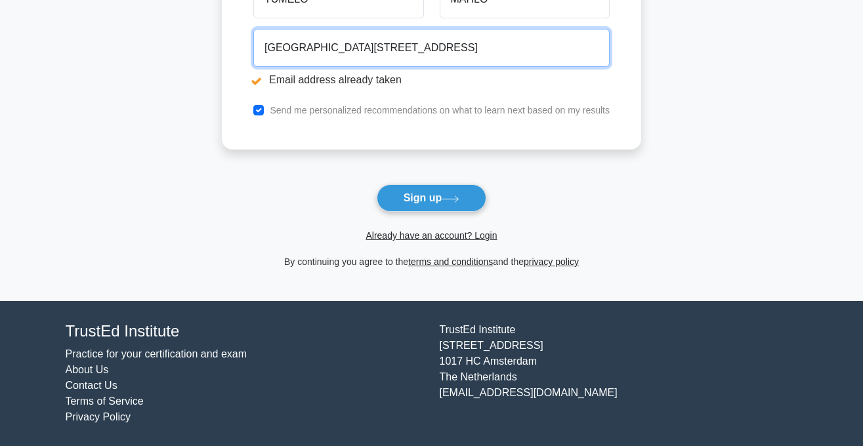
click at [508, 47] on input "[GEOGRAPHIC_DATA][STREET_ADDRESS]" at bounding box center [431, 48] width 356 height 38
click at [587, 46] on input "[GEOGRAPHIC_DATA][STREET_ADDRESS]" at bounding box center [431, 48] width 356 height 38
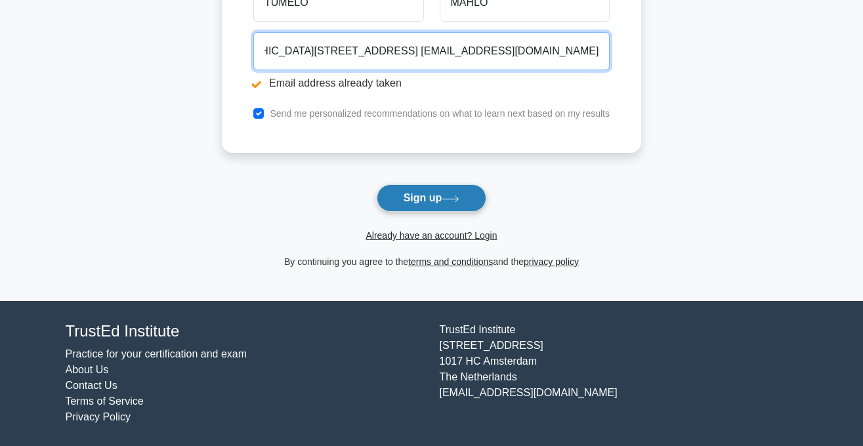
type input "[GEOGRAPHIC_DATA][STREET_ADDRESS] [EMAIL_ADDRESS][DOMAIN_NAME]"
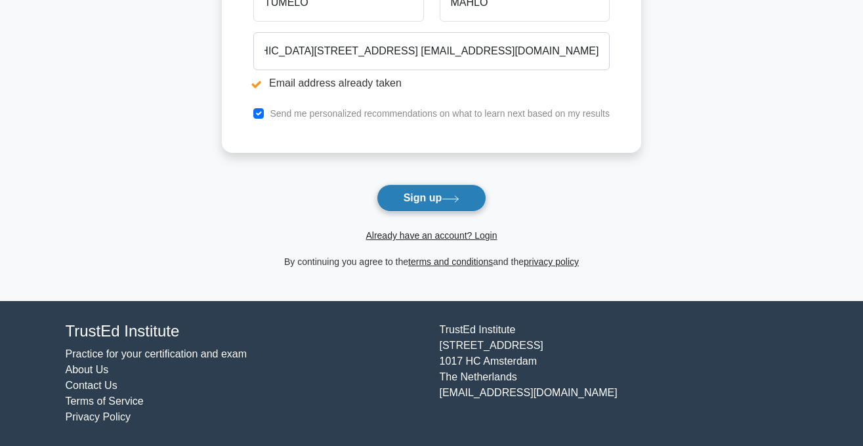
click at [446, 194] on button "Sign up" at bounding box center [432, 198] width 110 height 28
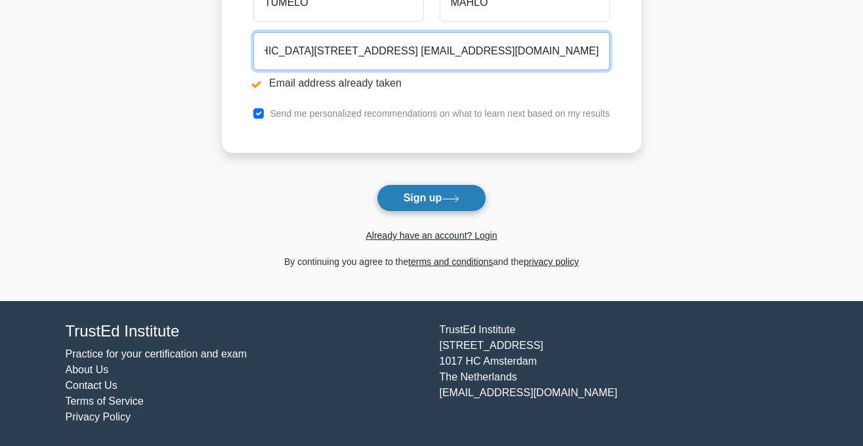
scroll to position [0, 129]
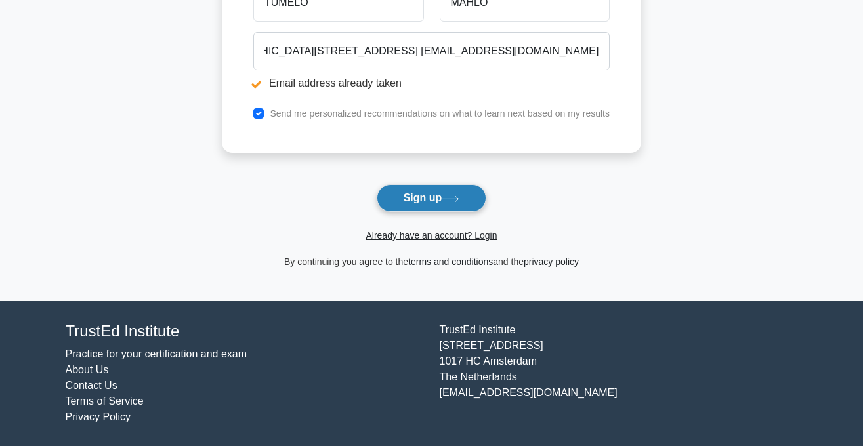
click at [446, 194] on button "Sign up" at bounding box center [432, 198] width 110 height 28
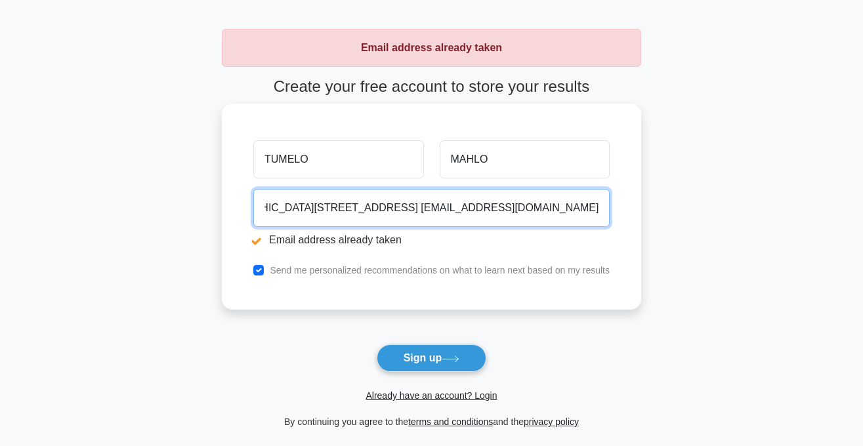
scroll to position [44, 0]
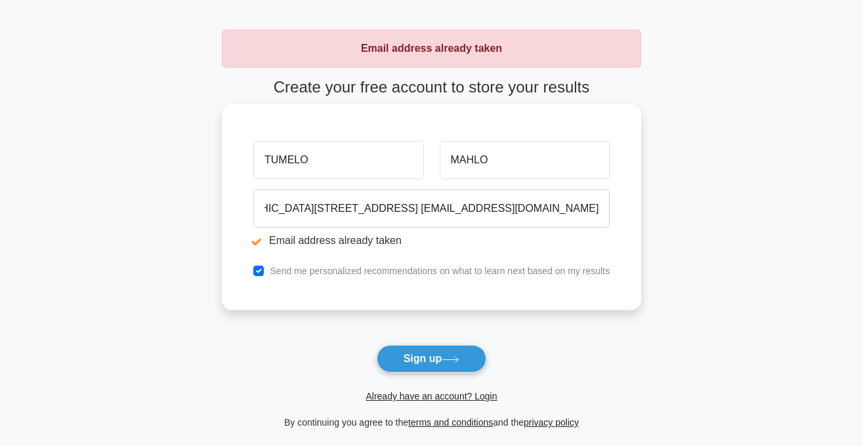
click at [258, 237] on li "Email address already taken" at bounding box center [431, 241] width 356 height 16
click at [258, 245] on li "Email address already taken" at bounding box center [431, 241] width 356 height 16
click at [258, 269] on input "checkbox" at bounding box center [258, 271] width 10 height 10
checkbox input "true"
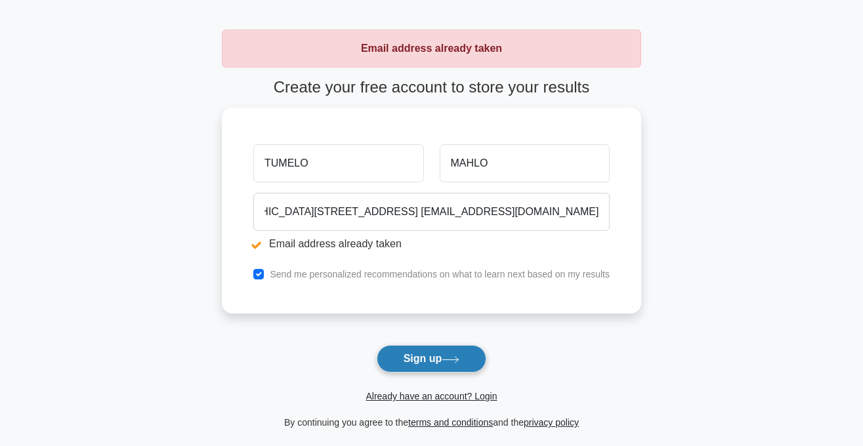
click at [438, 367] on button "Sign up" at bounding box center [432, 359] width 110 height 28
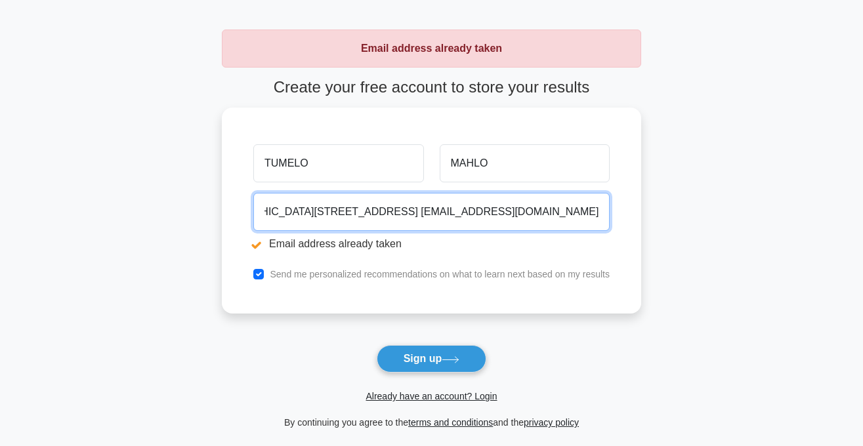
scroll to position [0, 128]
